Goal: Transaction & Acquisition: Purchase product/service

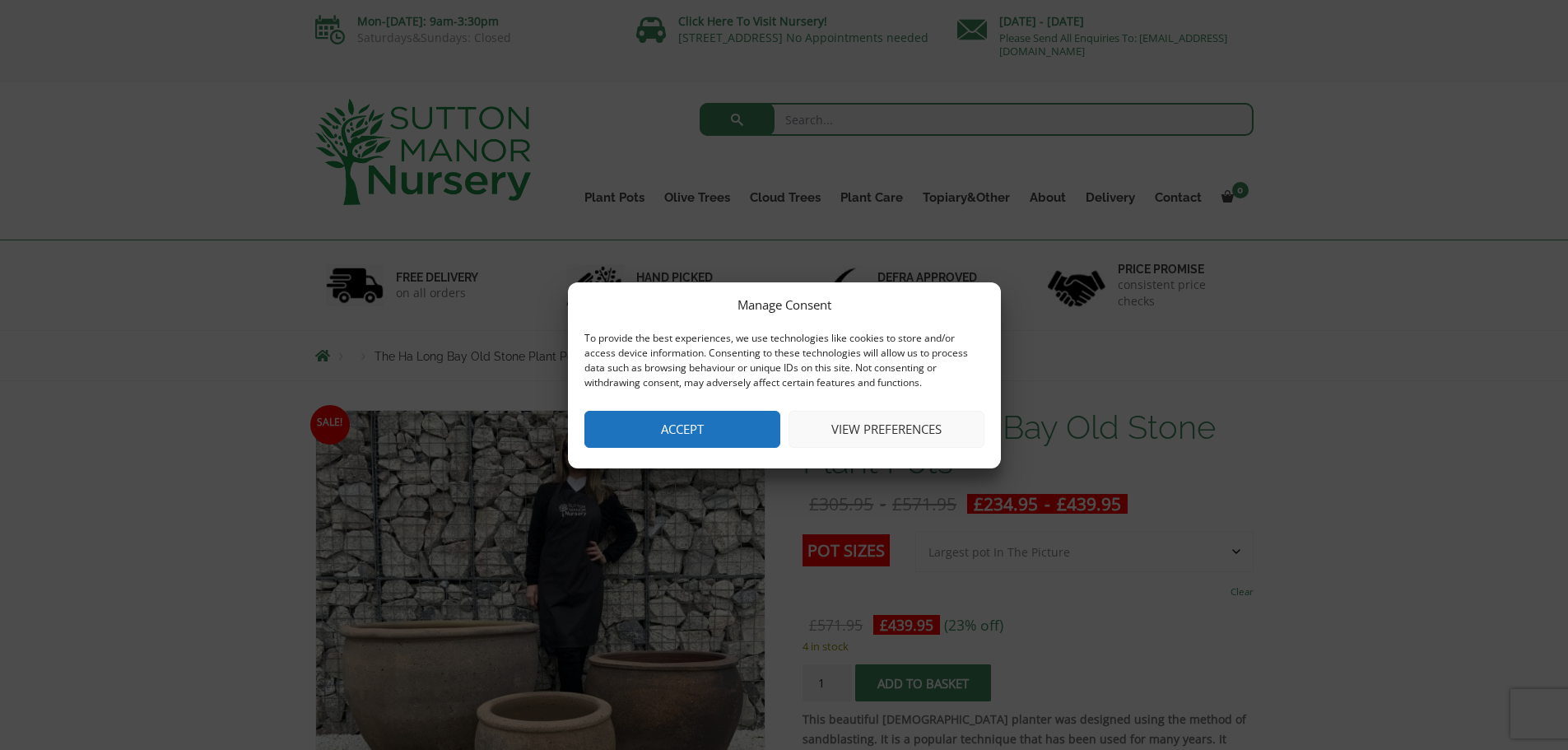
click at [650, 453] on div "Manage Consent To provide the best experiences, we use technologies like cookie…" at bounding box center [784, 376] width 433 height 186
click at [675, 431] on button "Accept" at bounding box center [682, 429] width 196 height 37
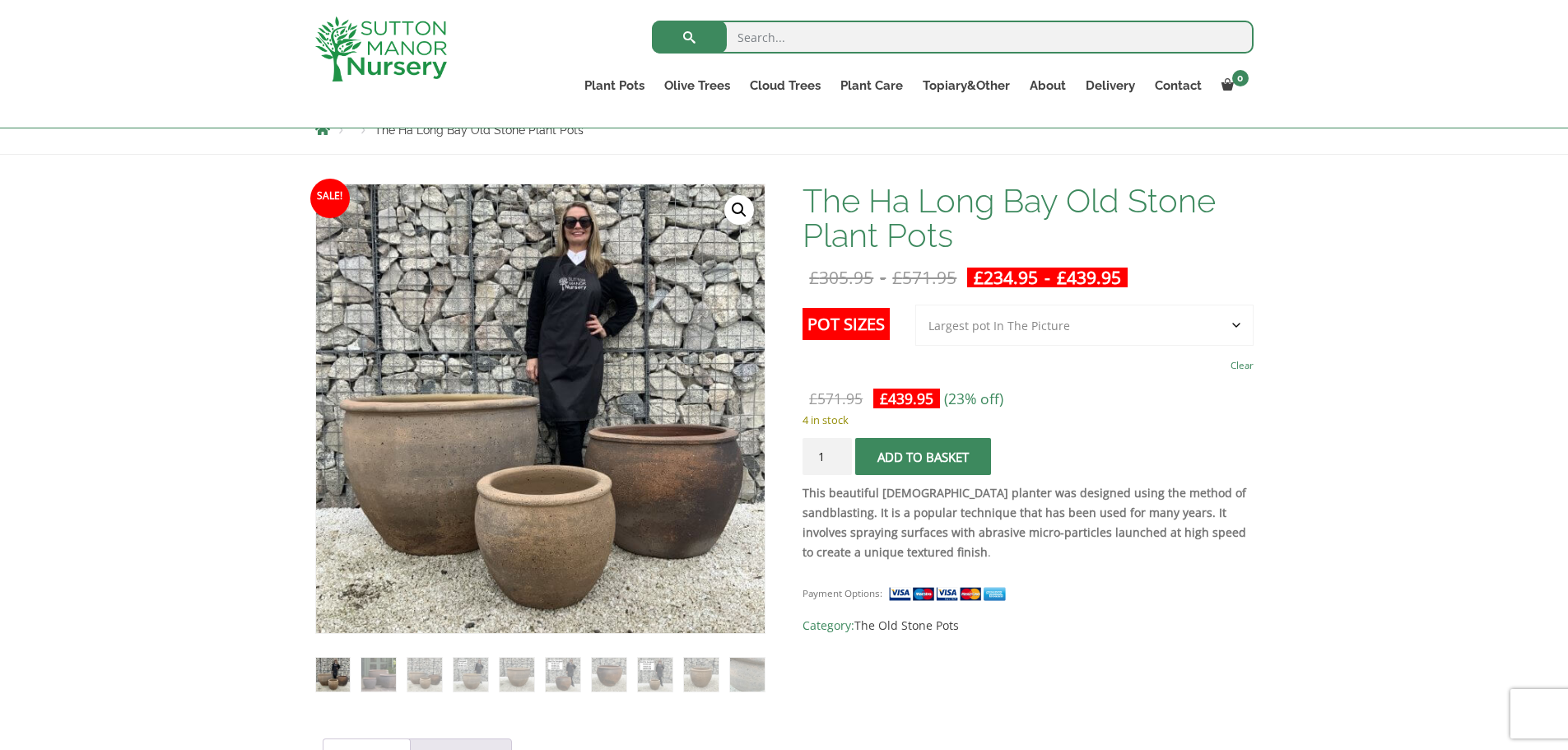
scroll to position [196, 0]
click at [1157, 331] on select "Choose an option 3rd to Largest Pot In The Picture 2nd to Largest Pot In The Pi…" at bounding box center [1085, 326] width 338 height 41
click at [916, 306] on select "Choose an option 3rd to Largest Pot In The Picture 2nd to Largest Pot In The Pi…" at bounding box center [1085, 326] width 338 height 41
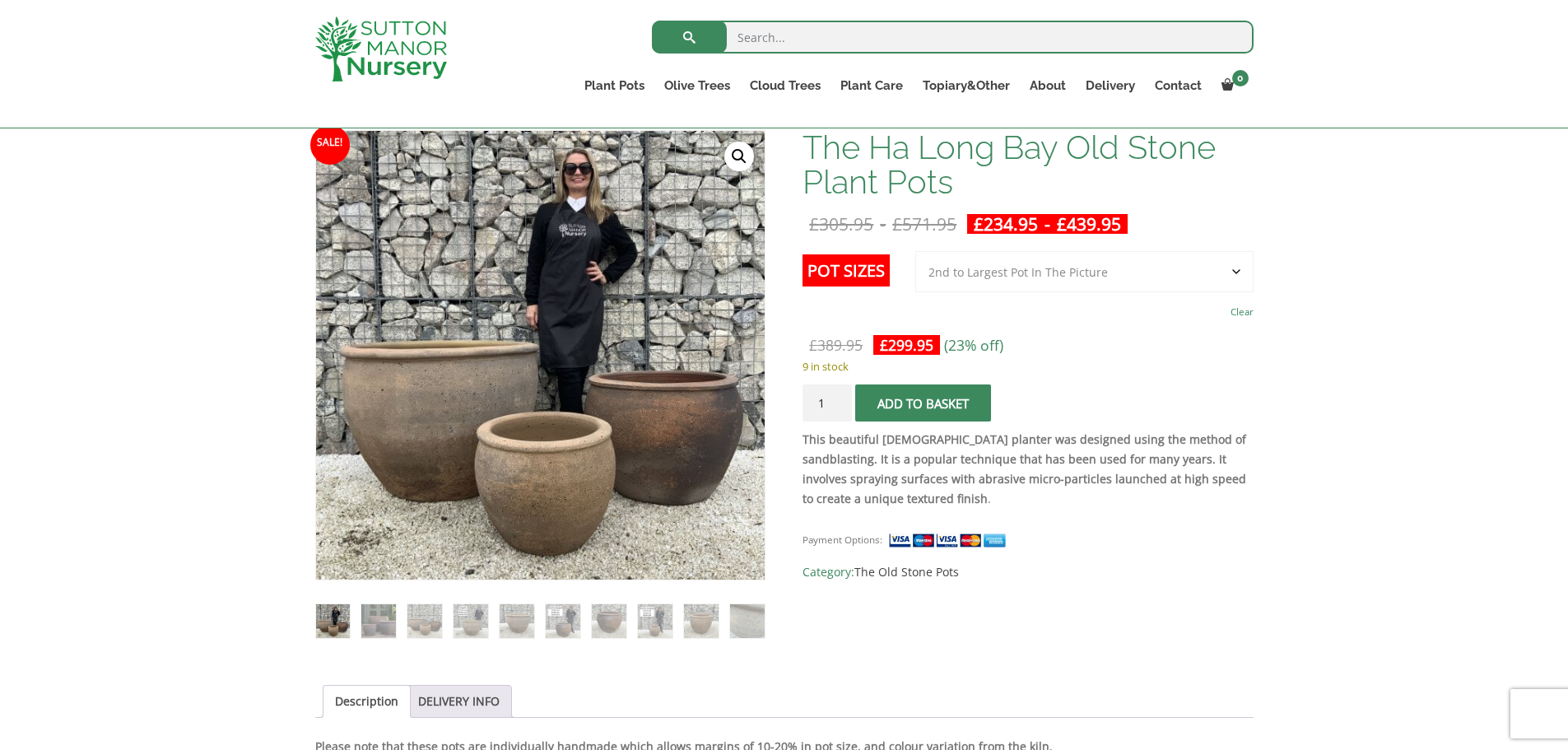
scroll to position [247, 0]
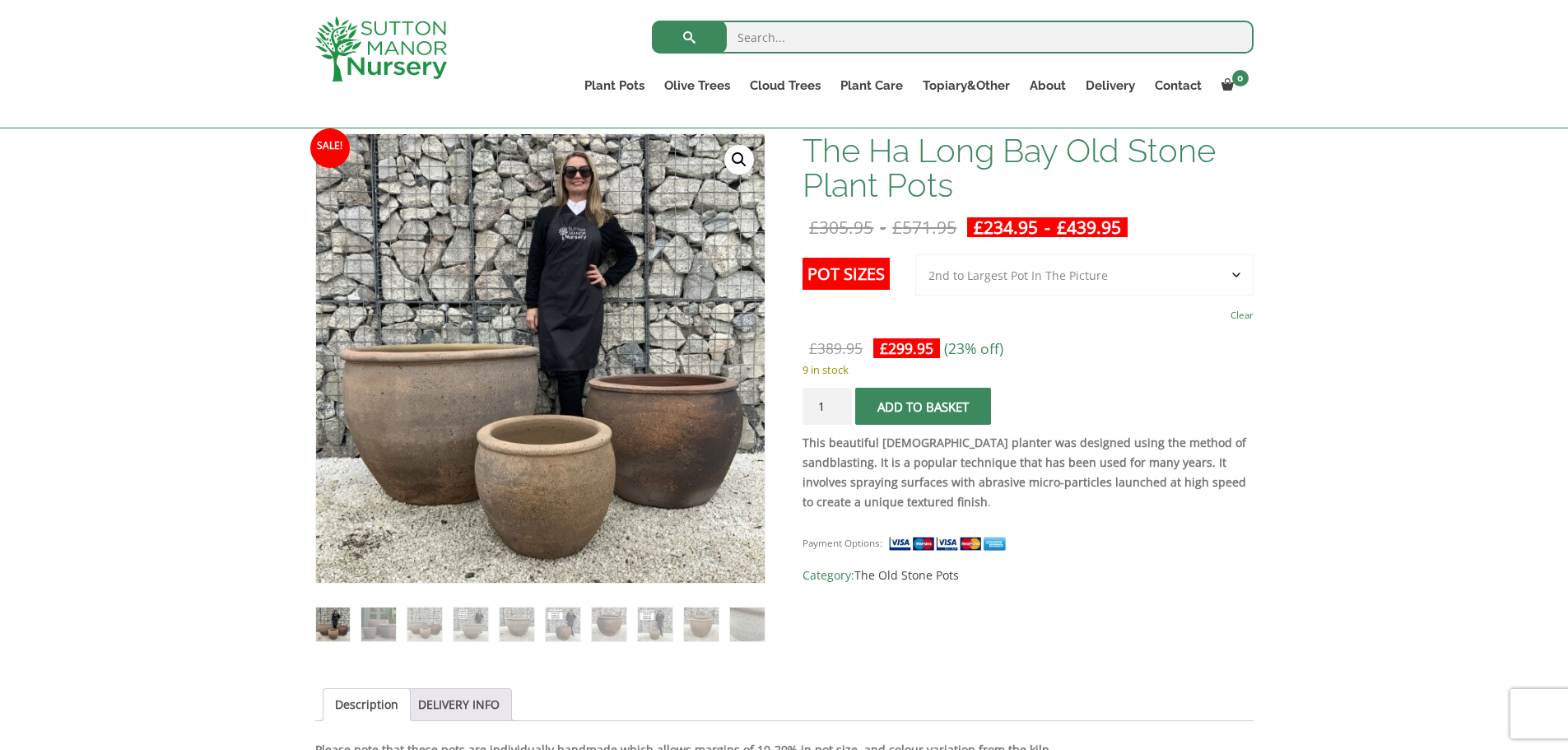
click at [1153, 268] on select "Choose an option 3rd to Largest Pot In The Picture 2nd to Largest Pot In The Pi…" at bounding box center [1085, 275] width 338 height 41
click at [916, 255] on select "Choose an option 3rd to Largest Pot In The Picture 2nd to Largest Pot In The Pi…" at bounding box center [1085, 275] width 338 height 41
click at [1139, 284] on select "Choose an option 3rd to Largest Pot In The Picture 2nd to Largest Pot In The Pi…" at bounding box center [1085, 275] width 338 height 41
select select "Largest pot In The Picture"
click at [916, 255] on select "Choose an option 3rd to Largest Pot In The Picture 2nd to Largest Pot In The Pi…" at bounding box center [1085, 275] width 338 height 41
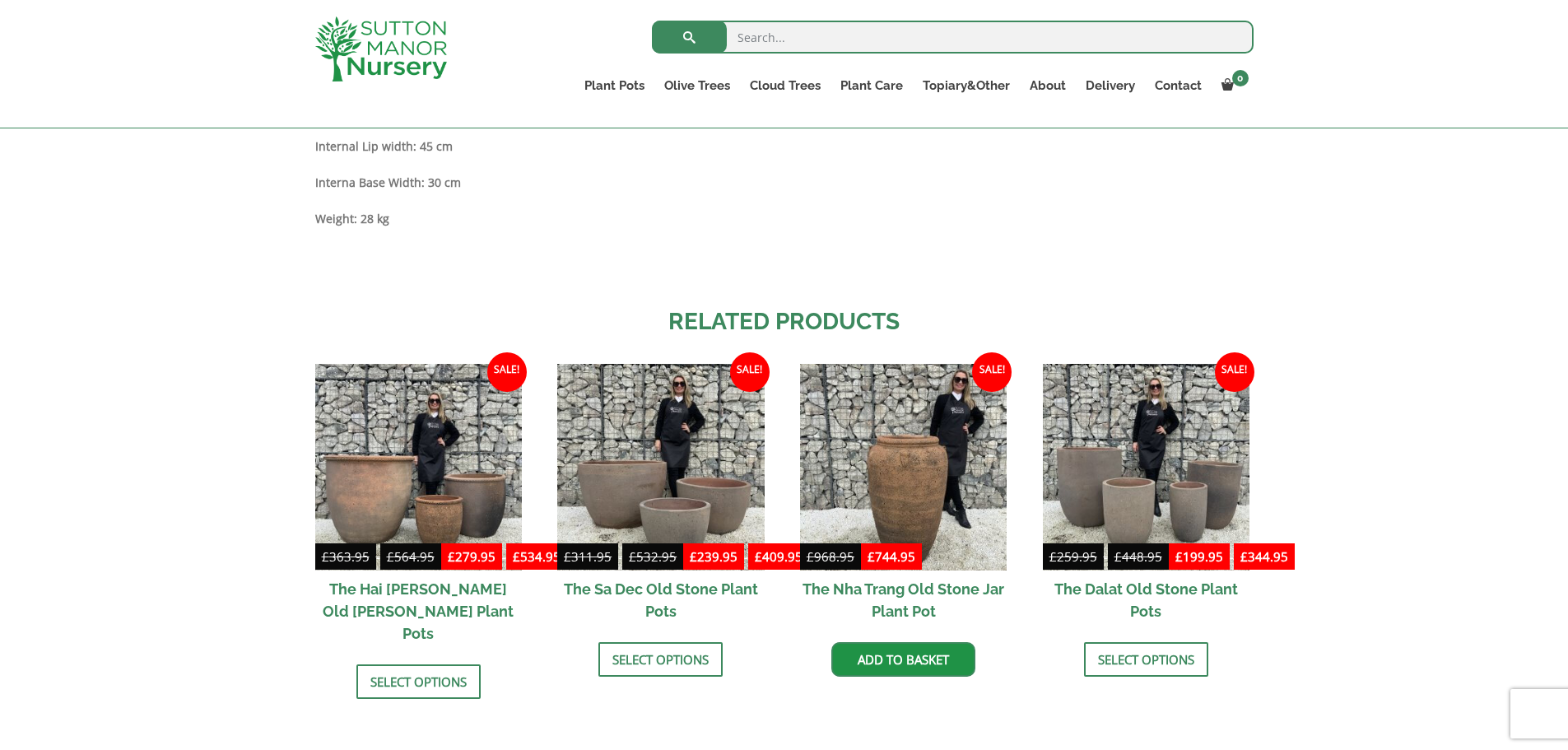
scroll to position [1655, 0]
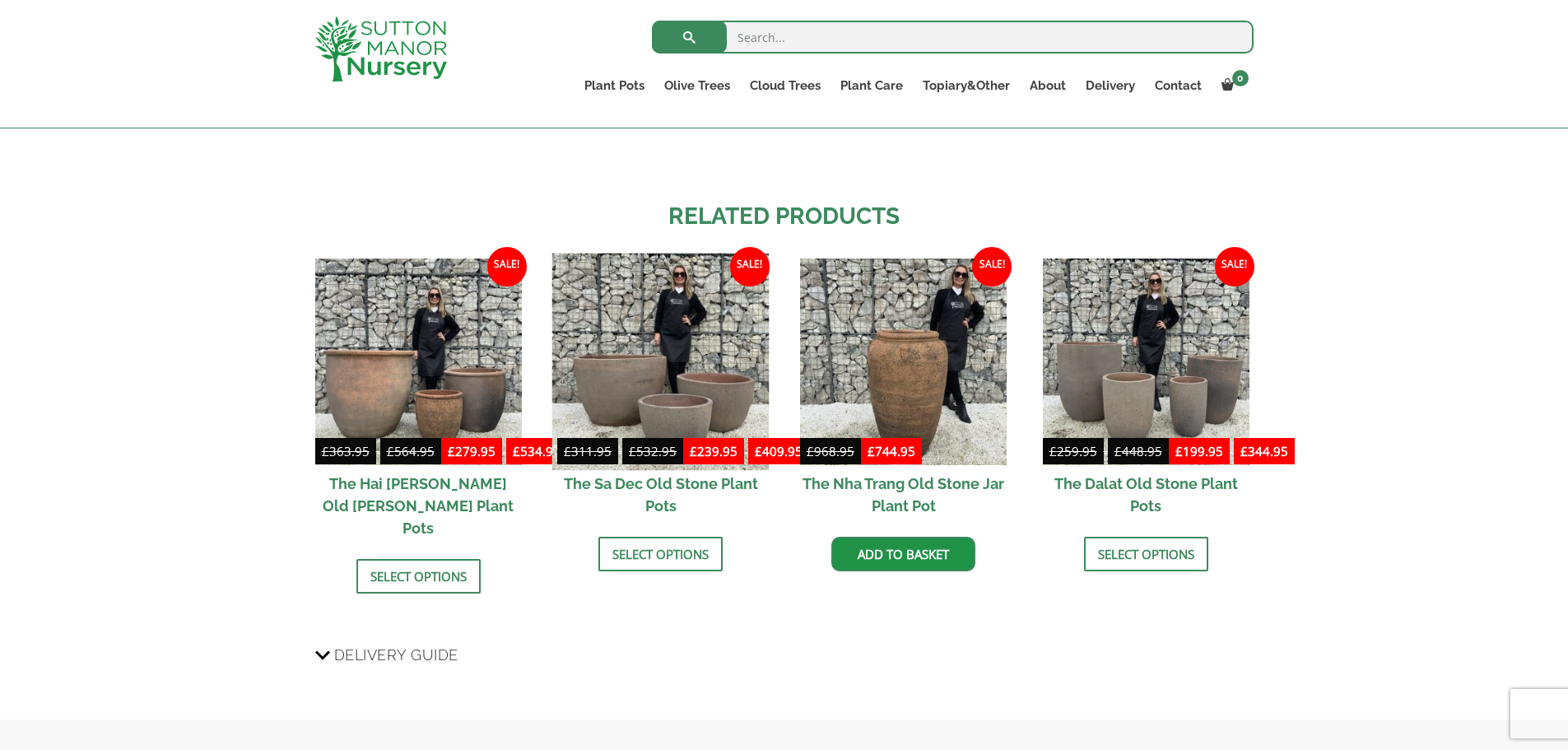
click at [625, 390] on img at bounding box center [661, 361] width 217 height 217
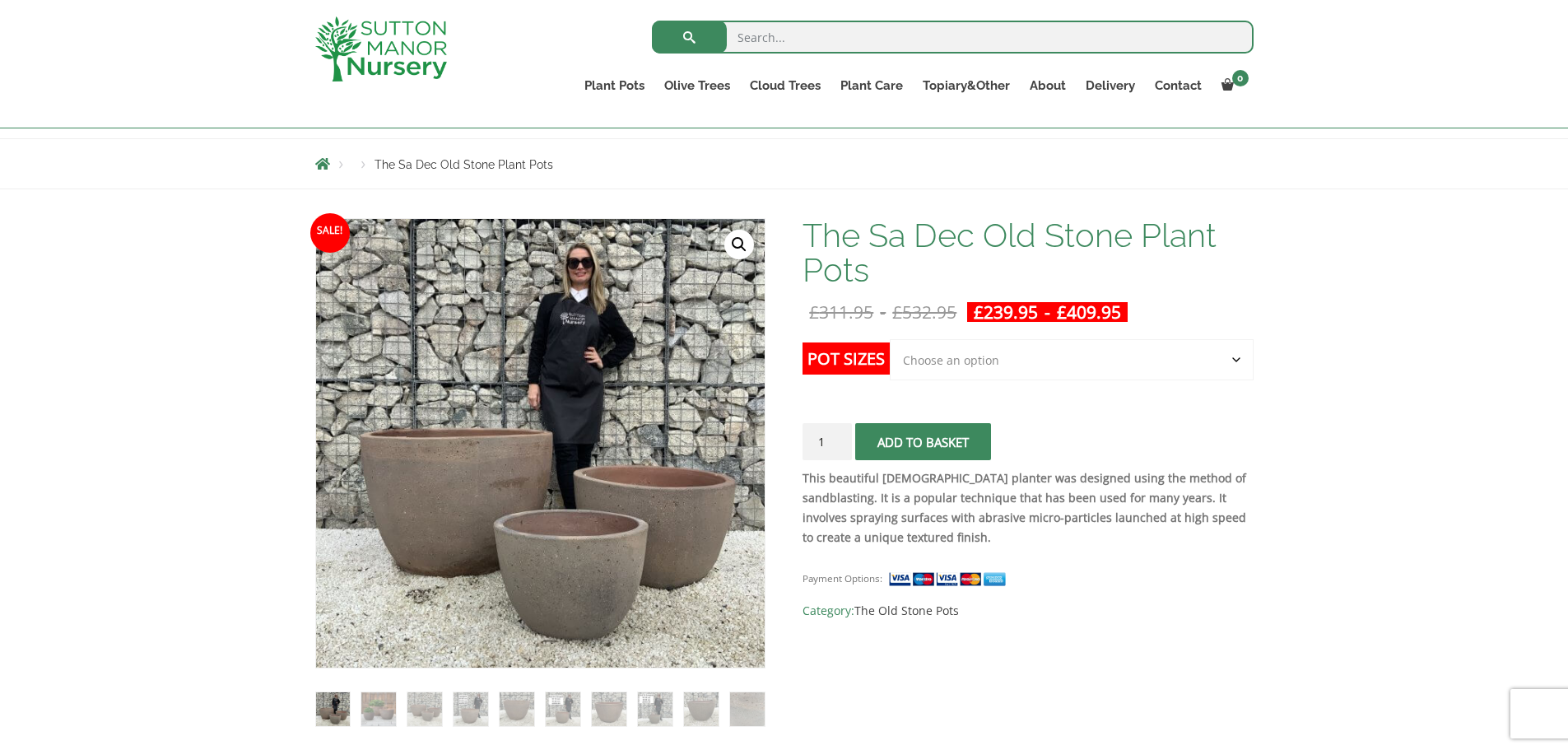
scroll to position [161, 0]
click at [1158, 357] on select "Choose an option Click here to buy the 3rd to Largest Pot In The Picture Click …" at bounding box center [1071, 360] width 363 height 41
select select "Click here to buy the Largest pot In The Picture"
click at [890, 340] on select "Choose an option Click here to buy the 3rd to Largest Pot In The Picture Click …" at bounding box center [1071, 360] width 363 height 41
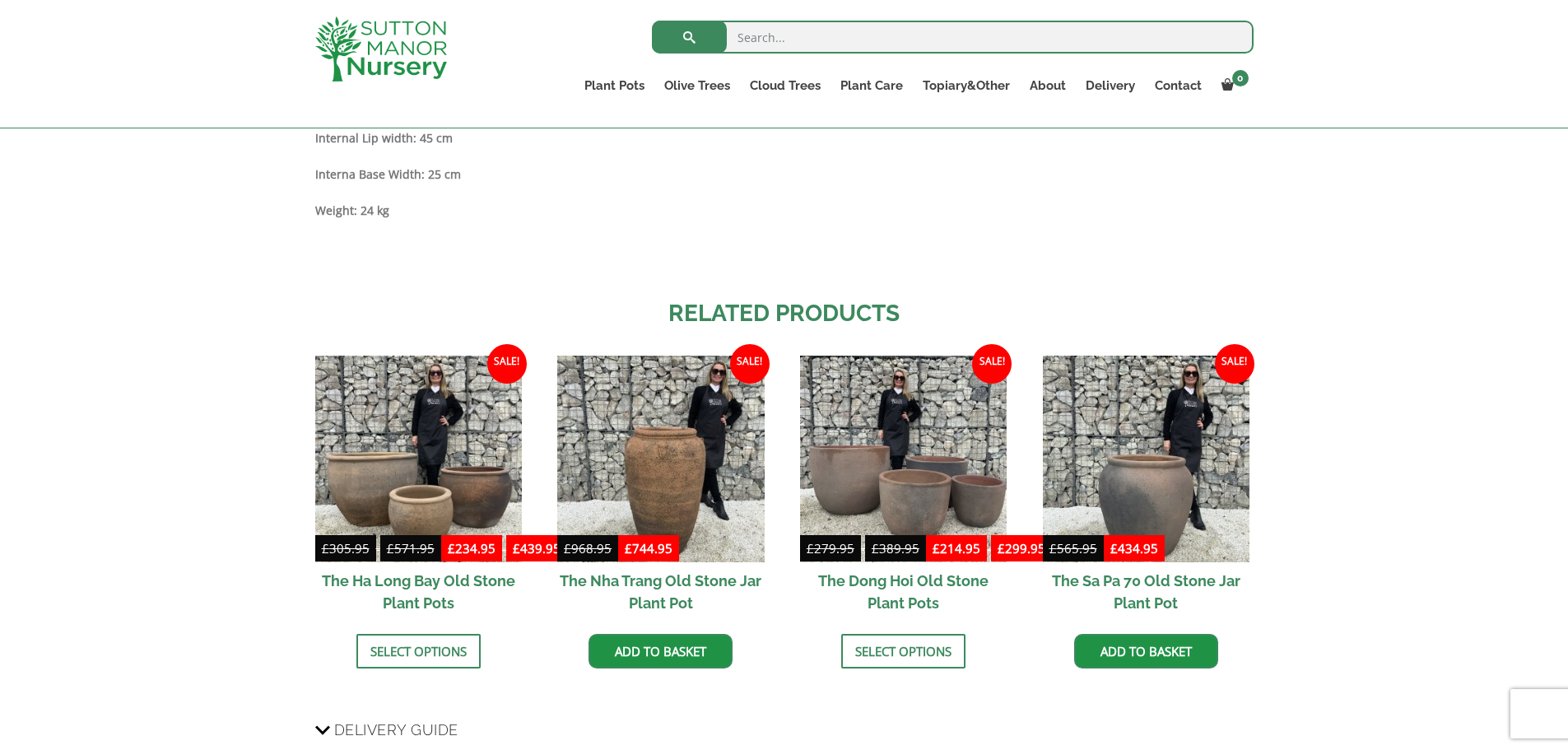
scroll to position [1562, 0]
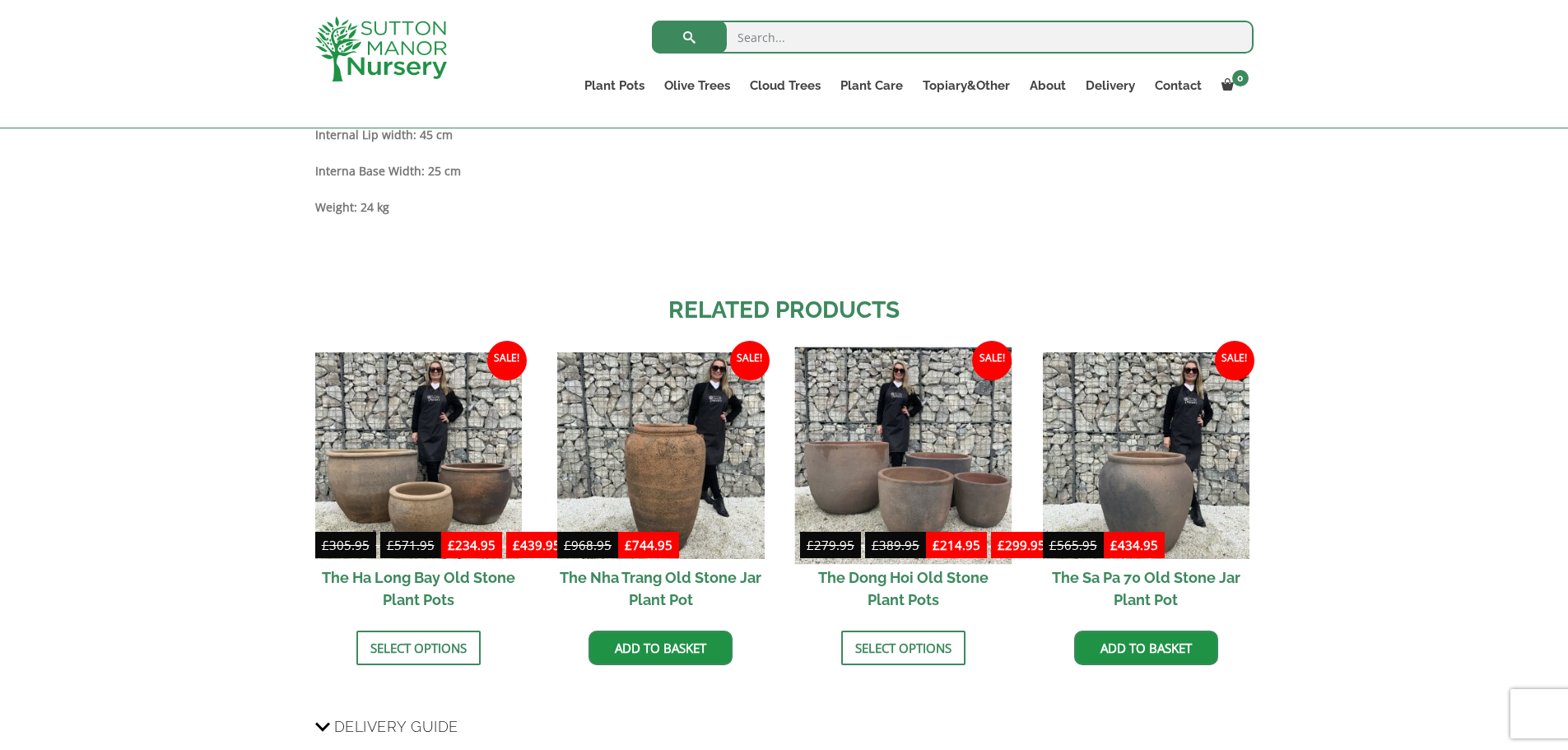
click at [905, 425] on img at bounding box center [904, 455] width 217 height 217
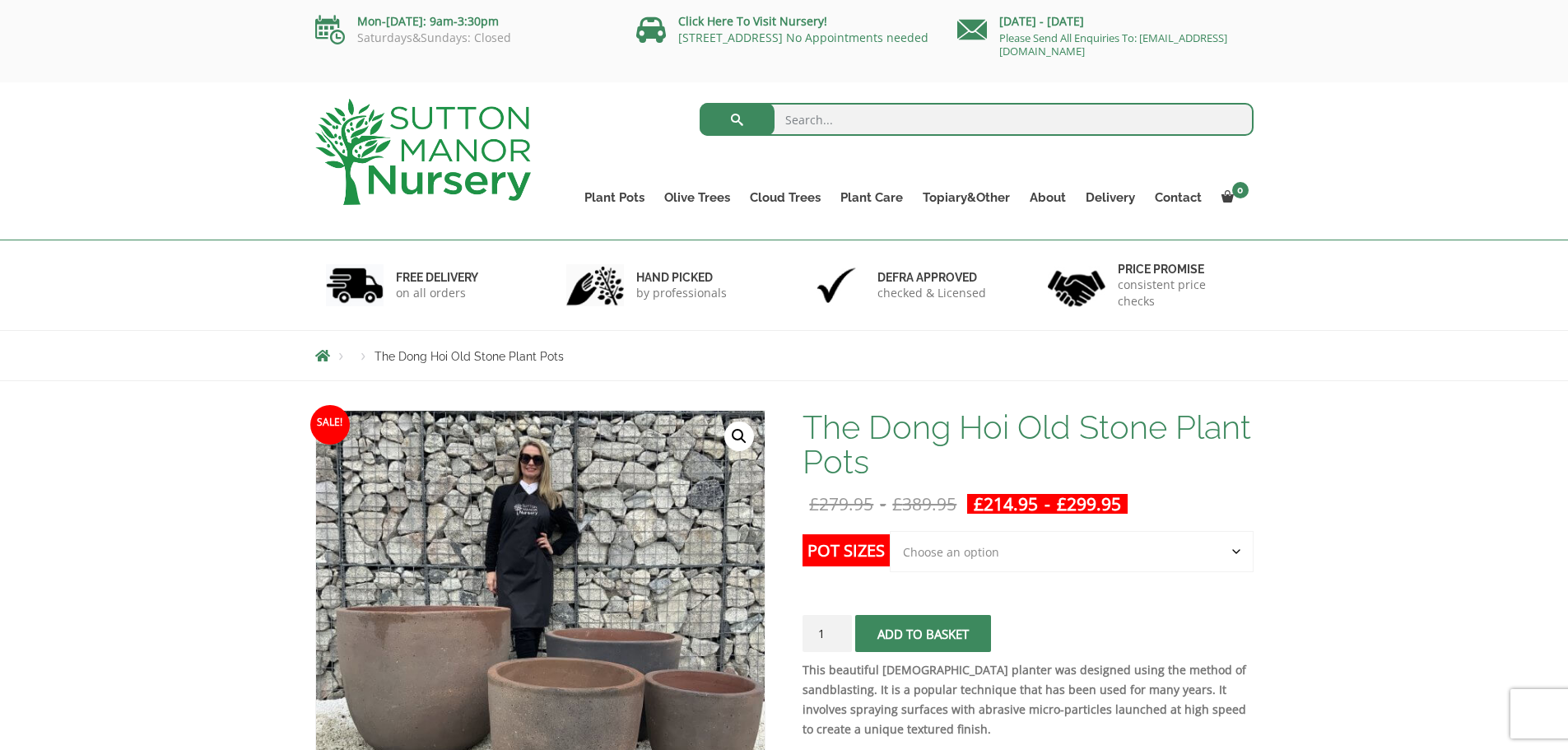
drag, startPoint x: 0, startPoint y: 0, endPoint x: 1114, endPoint y: 547, distance: 1241.0
click at [1114, 547] on select "Choose an option Click here to buy the 4th to Largest Pot In The Picture Click …" at bounding box center [1071, 552] width 363 height 41
select select "Click here to buy the 2nd to Largest Pot In The Picture"
click at [890, 531] on select "Choose an option Click here to buy the 4th to Largest Pot In The Picture Click …" at bounding box center [1071, 552] width 363 height 41
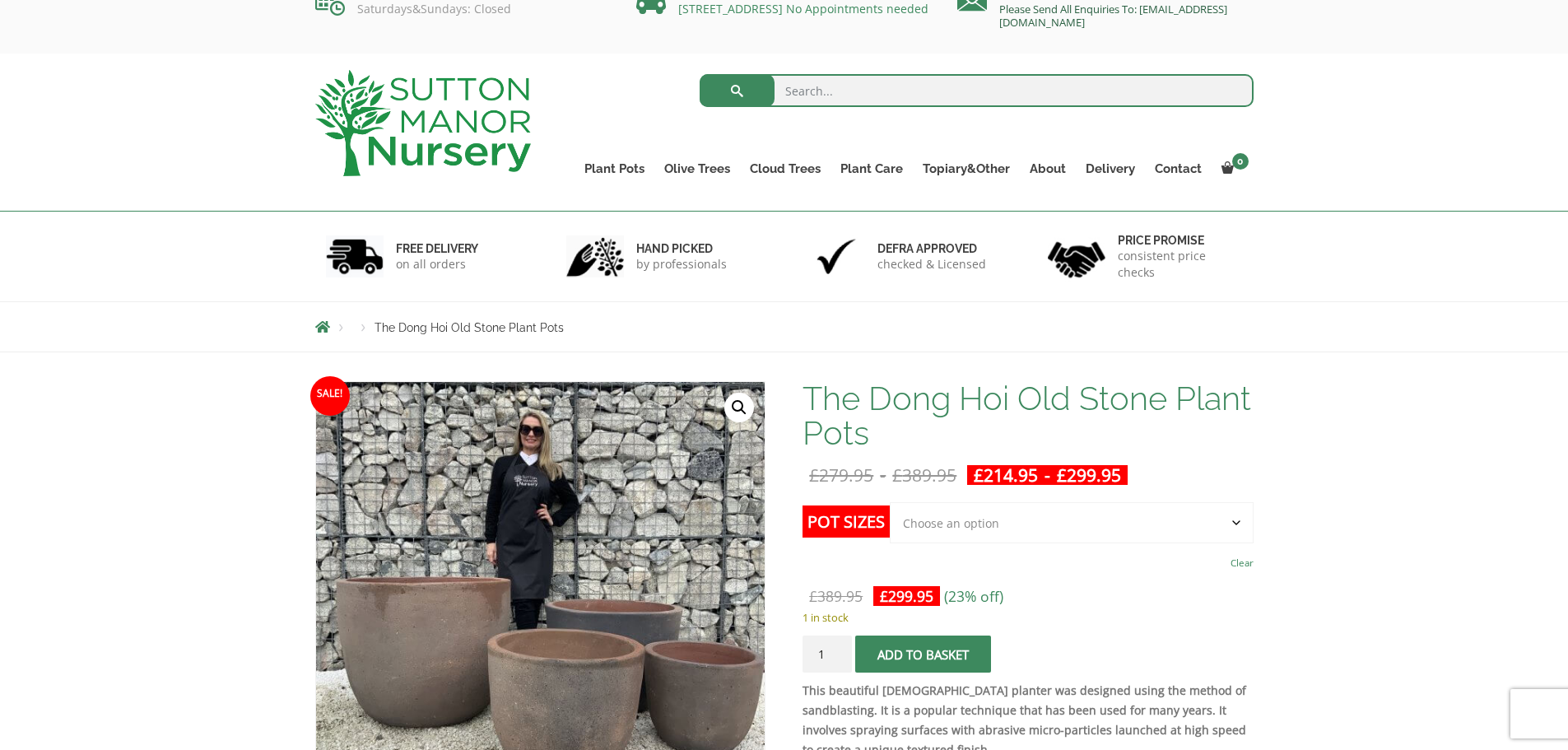
scroll to position [25, 0]
